Goal: Transaction & Acquisition: Book appointment/travel/reservation

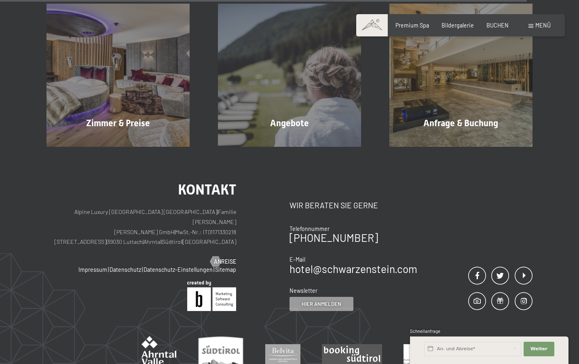
scroll to position [1201, 0]
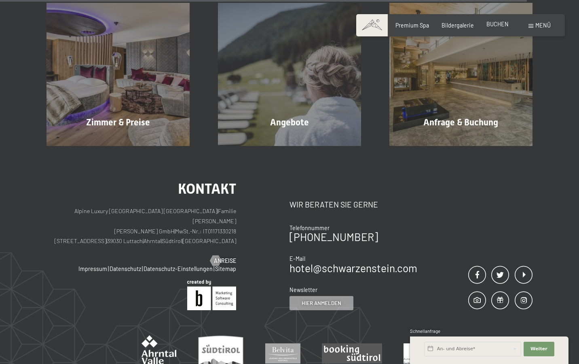
click at [498, 28] on div "BUCHEN" at bounding box center [497, 24] width 22 height 8
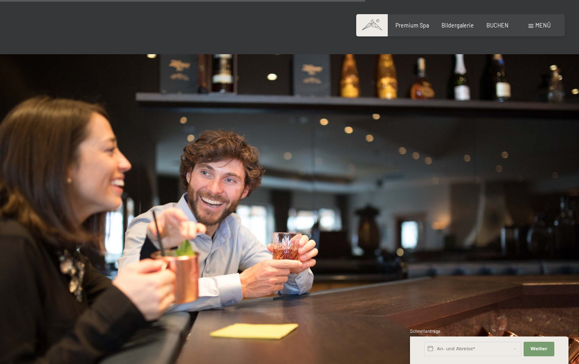
scroll to position [735, 0]
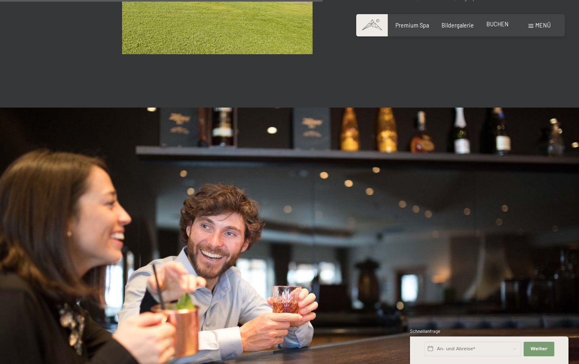
click at [496, 25] on span "BUCHEN" at bounding box center [497, 24] width 22 height 7
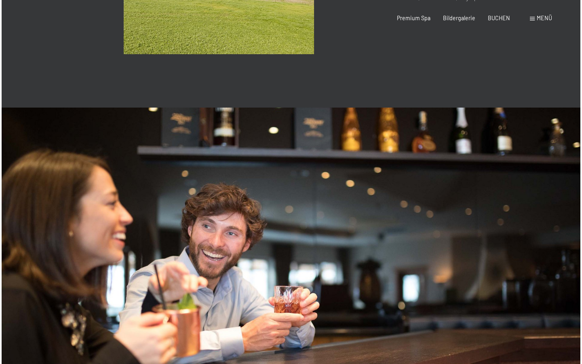
scroll to position [0, 0]
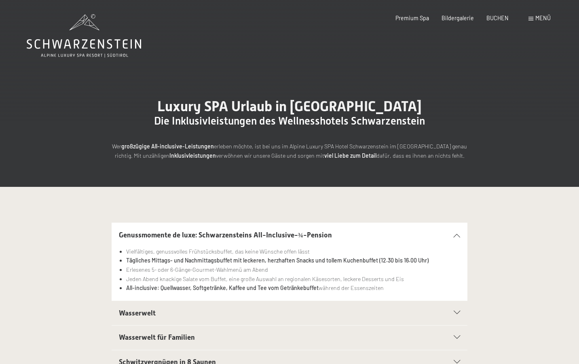
click at [533, 18] on div "Menü" at bounding box center [539, 18] width 22 height 8
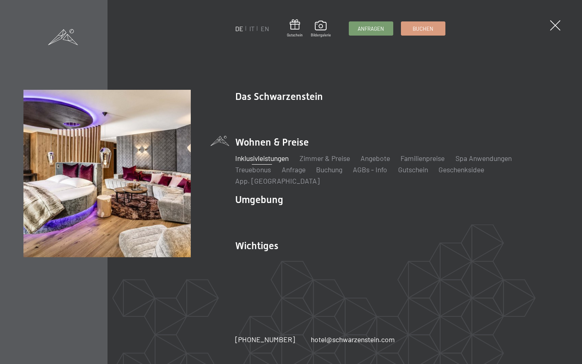
click at [274, 162] on link "Inklusivleistungen" at bounding box center [261, 158] width 53 height 9
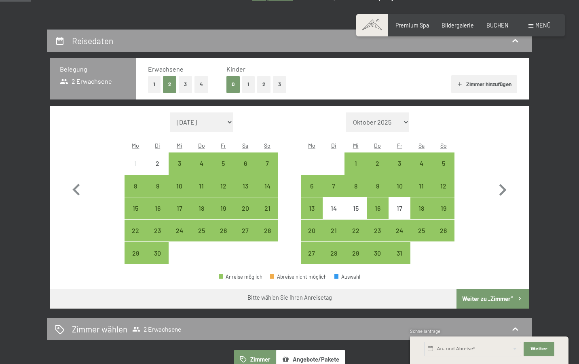
scroll to position [141, 0]
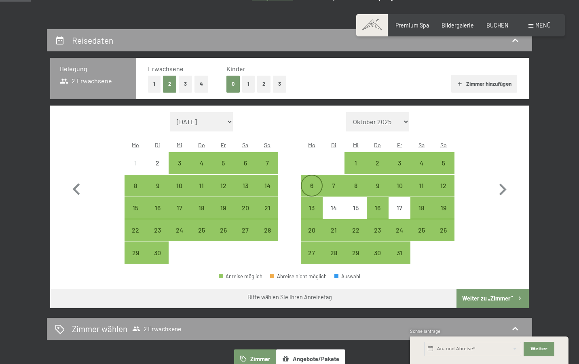
click at [313, 182] on div "6" at bounding box center [312, 192] width 20 height 20
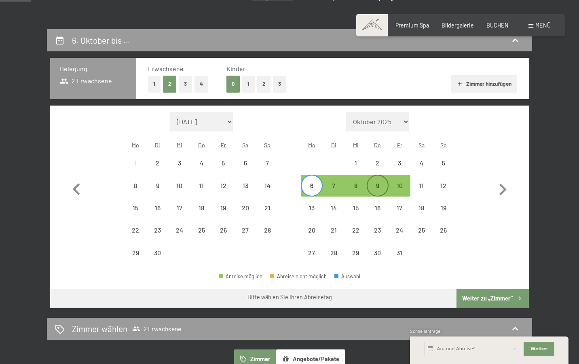
click at [373, 182] on div "9" at bounding box center [377, 192] width 20 height 20
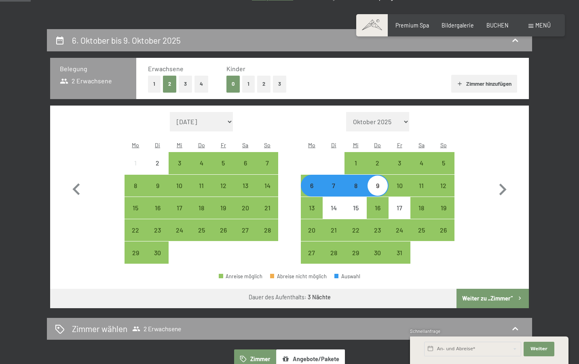
click at [500, 289] on button "Weiter zu „Zimmer“" at bounding box center [492, 298] width 72 height 19
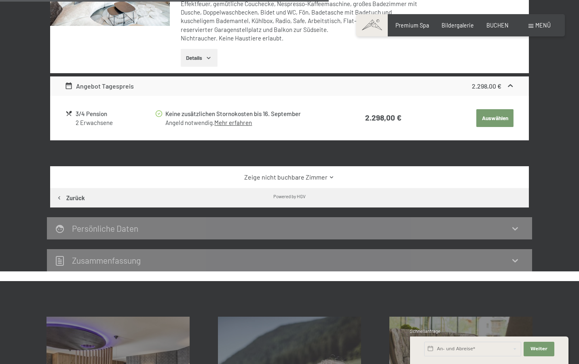
scroll to position [562, 0]
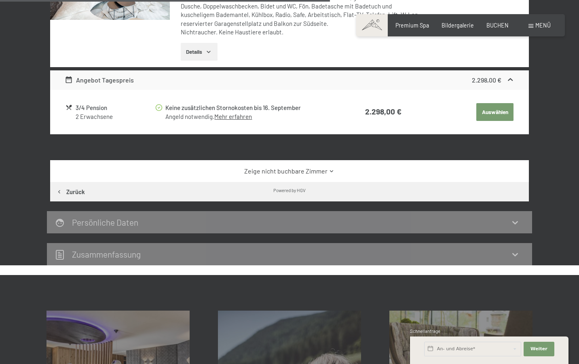
click at [327, 168] on link "Zeige nicht buchbare Zimmer" at bounding box center [290, 171] width 450 height 9
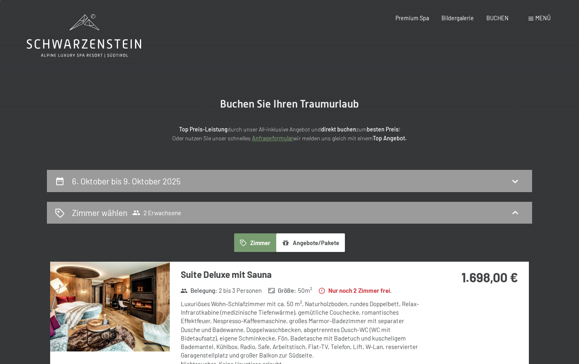
scroll to position [0, 0]
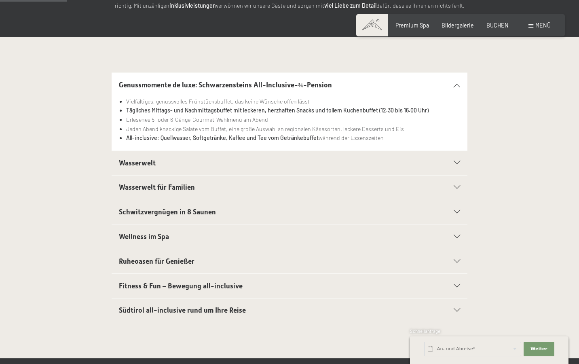
scroll to position [147, 0]
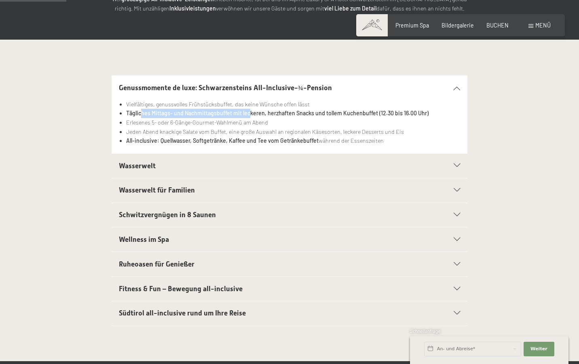
drag, startPoint x: 141, startPoint y: 112, endPoint x: 249, endPoint y: 113, distance: 107.9
click at [249, 113] on strong "Tägliches Mittags- und Nachmittagsbuffet mit leckeren, herzhaften Snacks und to…" at bounding box center [277, 113] width 302 height 7
click at [223, 170] on div "Wasserwelt" at bounding box center [290, 166] width 342 height 24
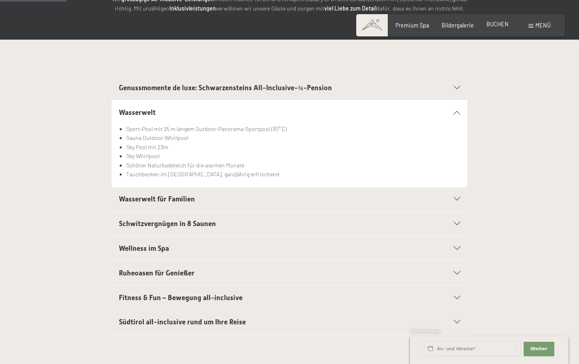
click at [492, 28] on div "BUCHEN" at bounding box center [497, 24] width 22 height 8
click at [497, 23] on span "BUCHEN" at bounding box center [497, 24] width 22 height 7
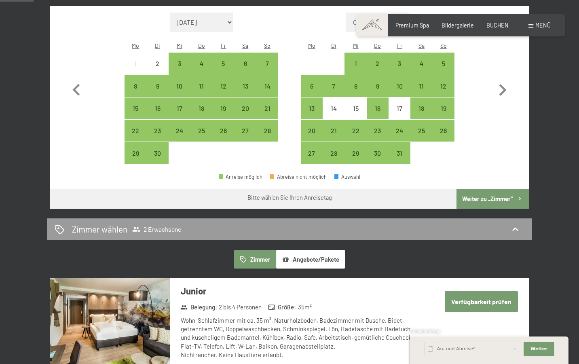
scroll to position [148, 0]
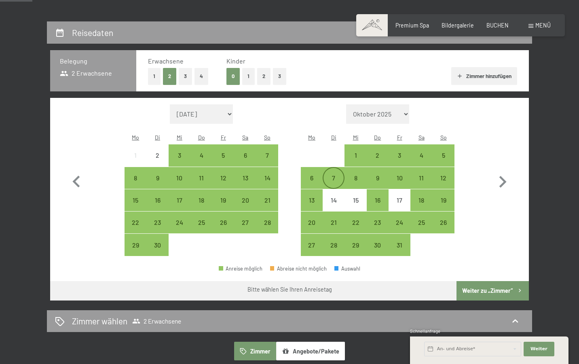
click at [324, 175] on div "7" at bounding box center [333, 185] width 20 height 20
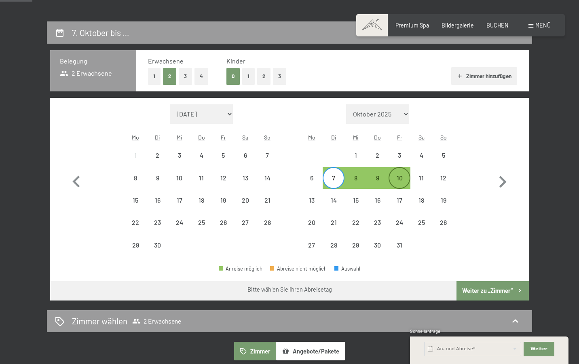
click at [401, 175] on div "10" at bounding box center [399, 185] width 20 height 20
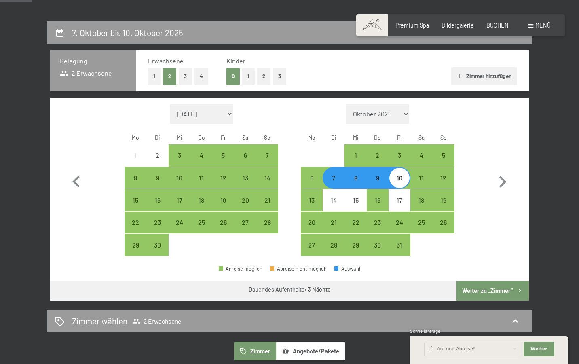
click at [487, 281] on button "Weiter zu „Zimmer“" at bounding box center [492, 290] width 72 height 19
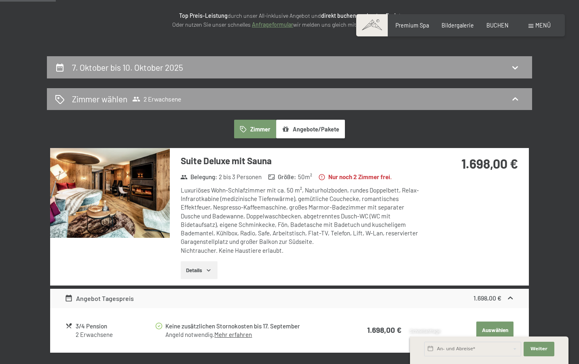
scroll to position [79, 0]
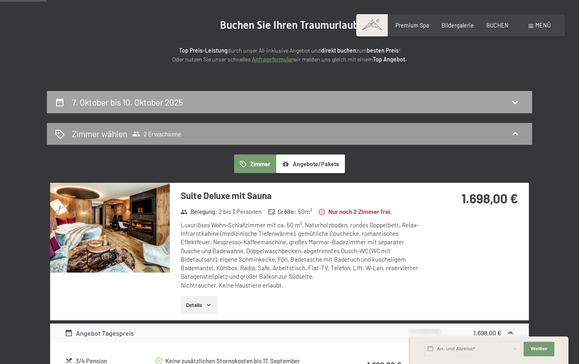
click at [250, 112] on div "7. Oktober bis 10. Oktober 2025" at bounding box center [289, 102] width 485 height 22
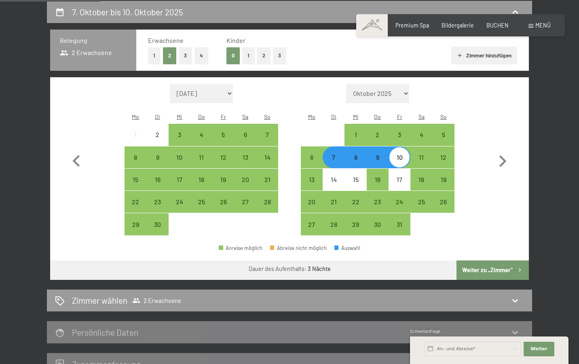
click at [352, 154] on div "8" at bounding box center [355, 164] width 20 height 20
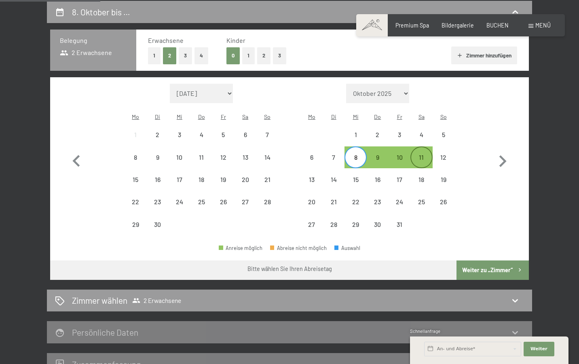
click at [428, 154] on div "11" at bounding box center [421, 164] width 20 height 20
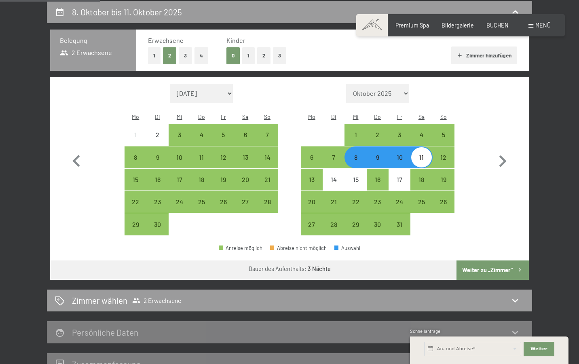
click at [484, 260] on button "Weiter zu „Zimmer“" at bounding box center [492, 269] width 72 height 19
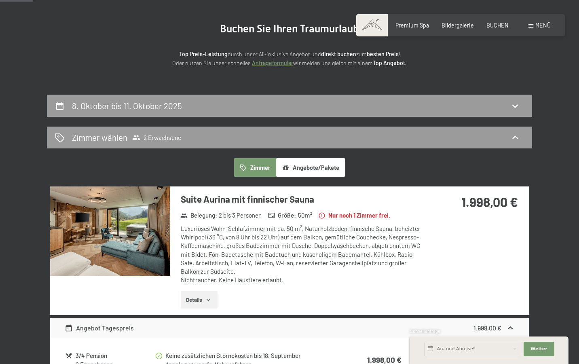
scroll to position [15, 0]
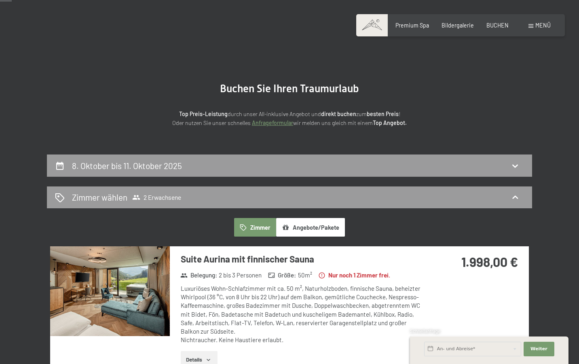
click at [336, 152] on section "Buchen Sie Ihren Traumurlaub Top Preis-Leistung durch unser All-inklusive Angeb…" at bounding box center [289, 105] width 579 height 99
click at [331, 162] on div "8. Oktober bis 11. Oktober 2025" at bounding box center [289, 166] width 469 height 12
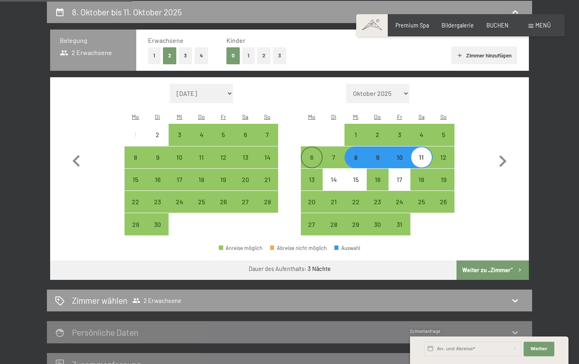
click at [311, 154] on div "6" at bounding box center [312, 164] width 20 height 20
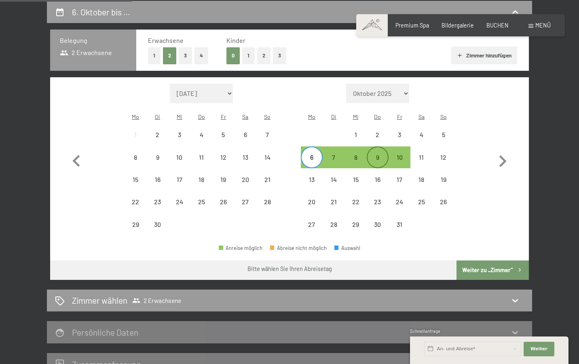
click at [379, 154] on div "9" at bounding box center [377, 164] width 20 height 20
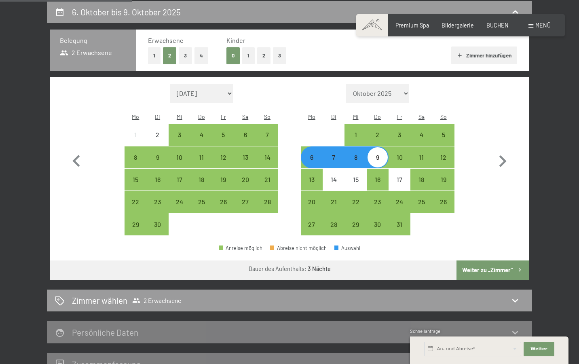
click at [489, 260] on button "Weiter zu „Zimmer“" at bounding box center [492, 269] width 72 height 19
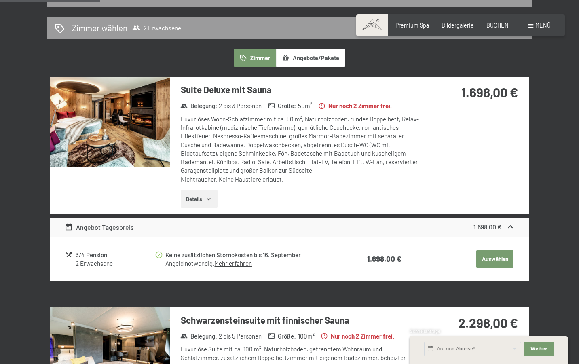
scroll to position [188, 0]
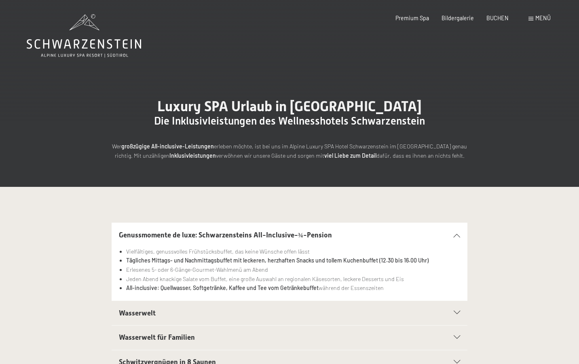
click at [315, 173] on div "Luxury SPA Urlaub in Südtirol Die Inklusivleistungen des Wellnesshotels Schwarz…" at bounding box center [289, 129] width 579 height 116
click at [414, 21] on div "Premium Spa" at bounding box center [412, 17] width 34 height 8
click at [416, 17] on span "Premium Spa" at bounding box center [412, 16] width 34 height 7
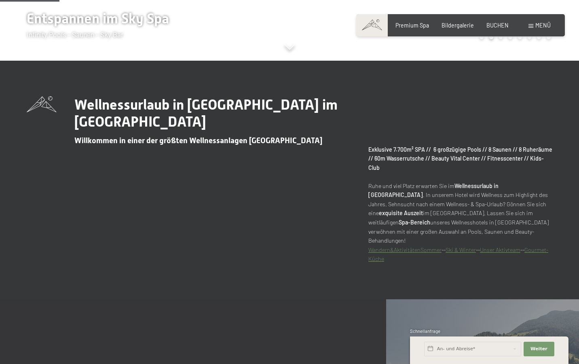
scroll to position [530, 0]
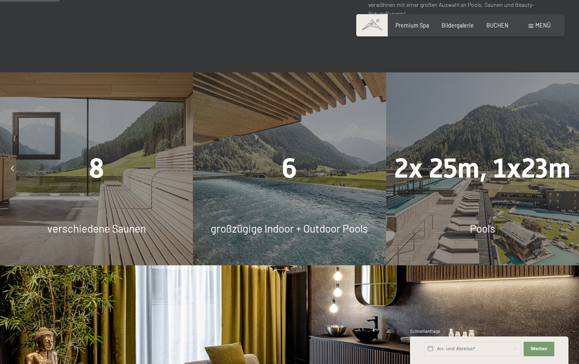
click at [279, 169] on div "6" at bounding box center [289, 169] width 193 height 38
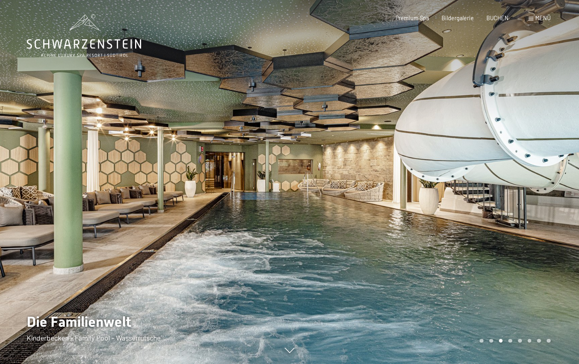
scroll to position [0, 0]
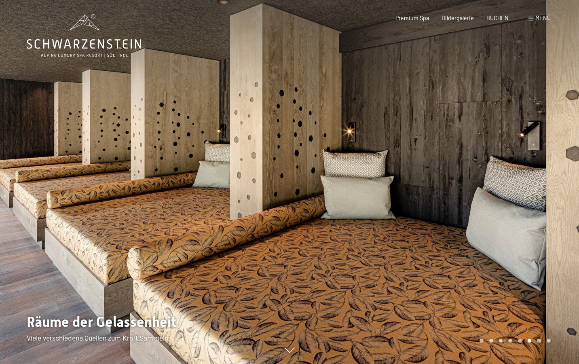
click at [445, 266] on div at bounding box center [433, 182] width 289 height 364
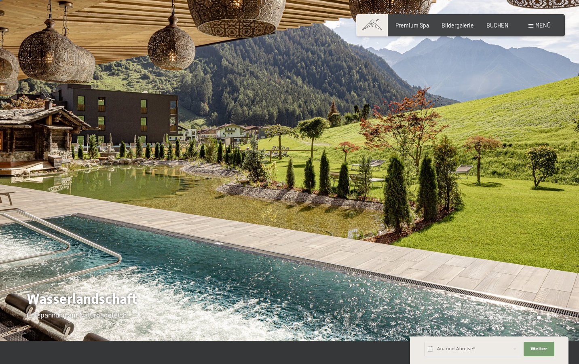
scroll to position [26, 0]
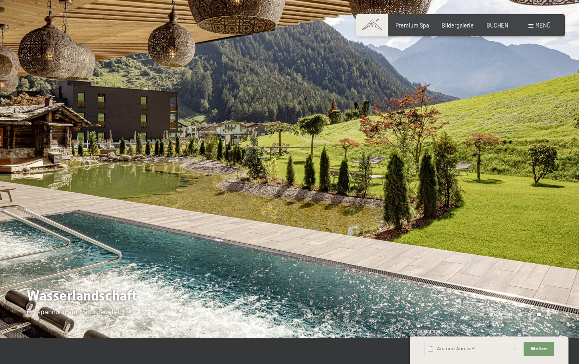
click at [508, 272] on div at bounding box center [433, 156] width 289 height 364
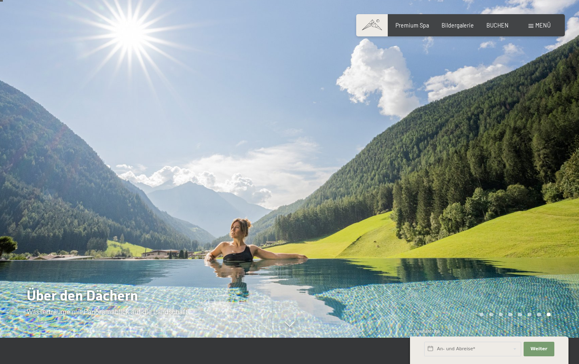
click at [508, 272] on div at bounding box center [433, 156] width 289 height 364
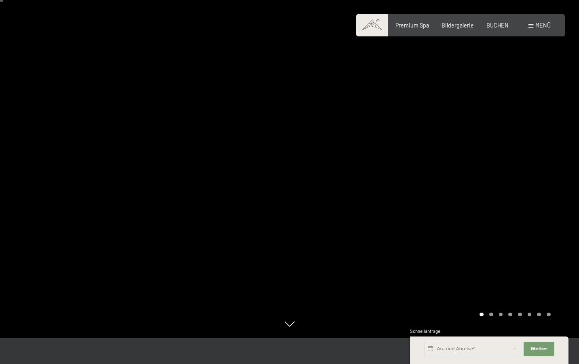
click at [508, 272] on div at bounding box center [433, 156] width 289 height 364
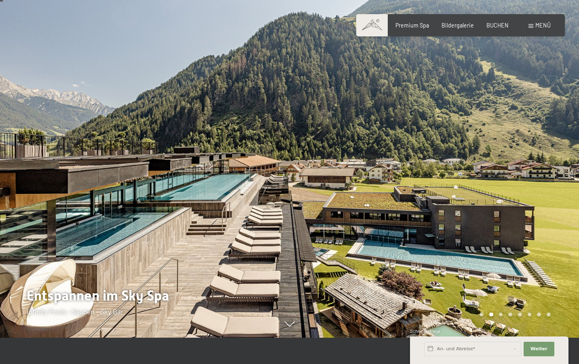
click at [508, 272] on div at bounding box center [433, 156] width 289 height 364
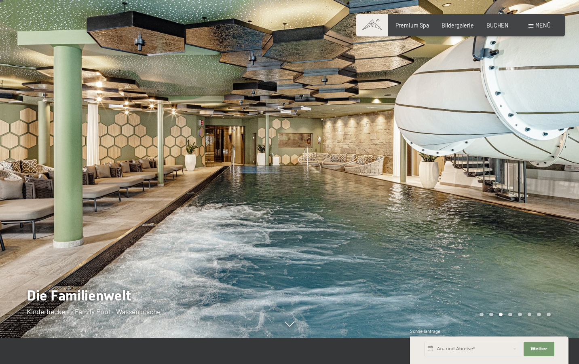
scroll to position [27, 0]
